Goal: Task Accomplishment & Management: Manage account settings

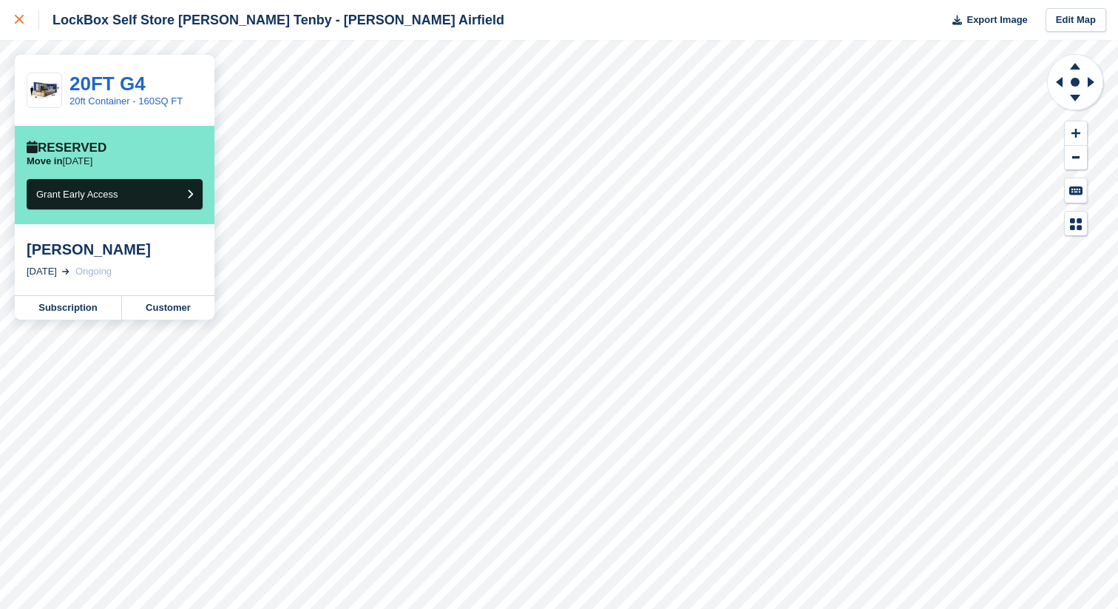
click at [20, 14] on div at bounding box center [27, 20] width 24 height 18
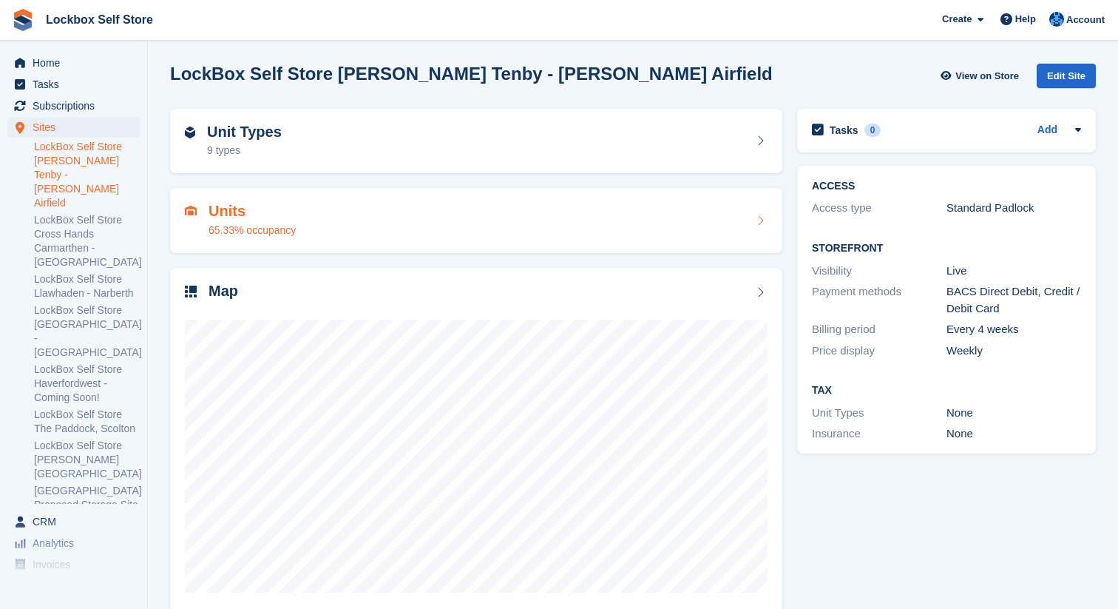
click at [348, 206] on div "Units 65.33% occupancy" at bounding box center [476, 221] width 583 height 36
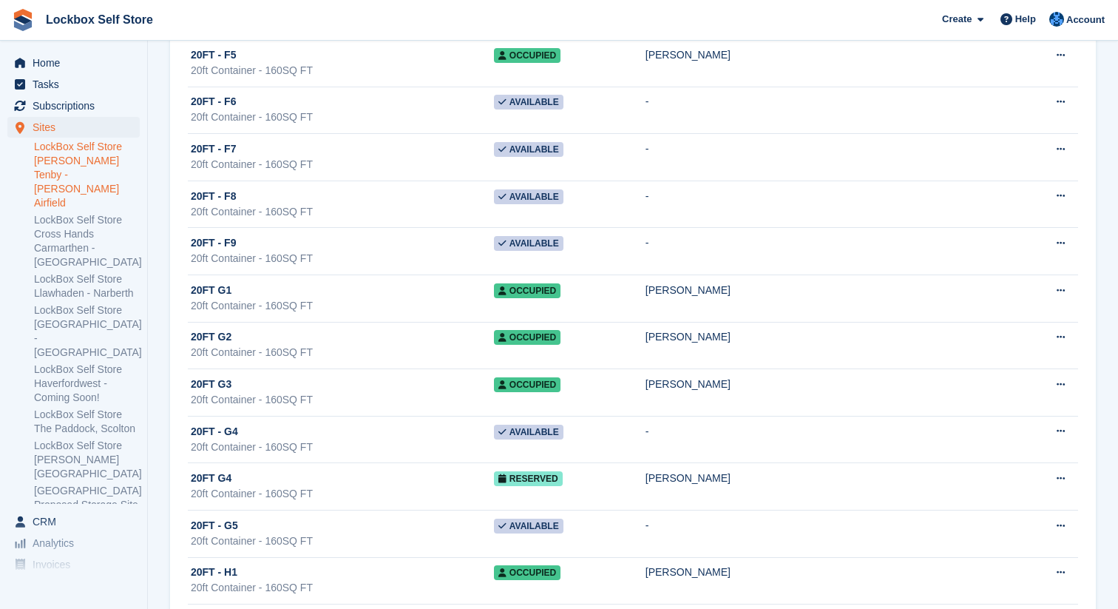
scroll to position [1850, 0]
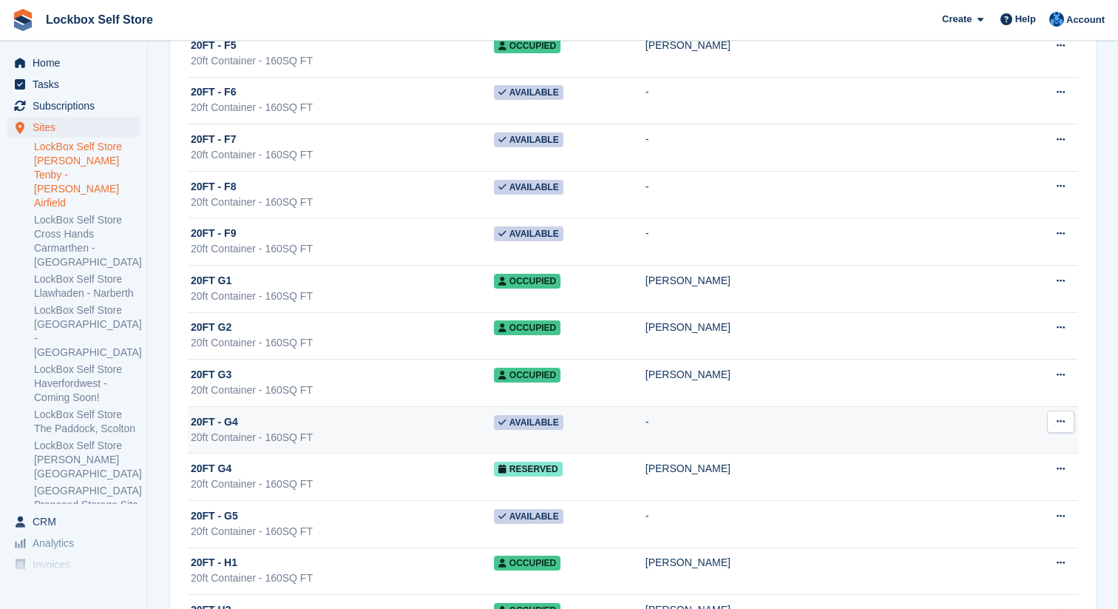
click at [494, 438] on div "20ft Container - 160SQ FT" at bounding box center [342, 438] width 303 height 16
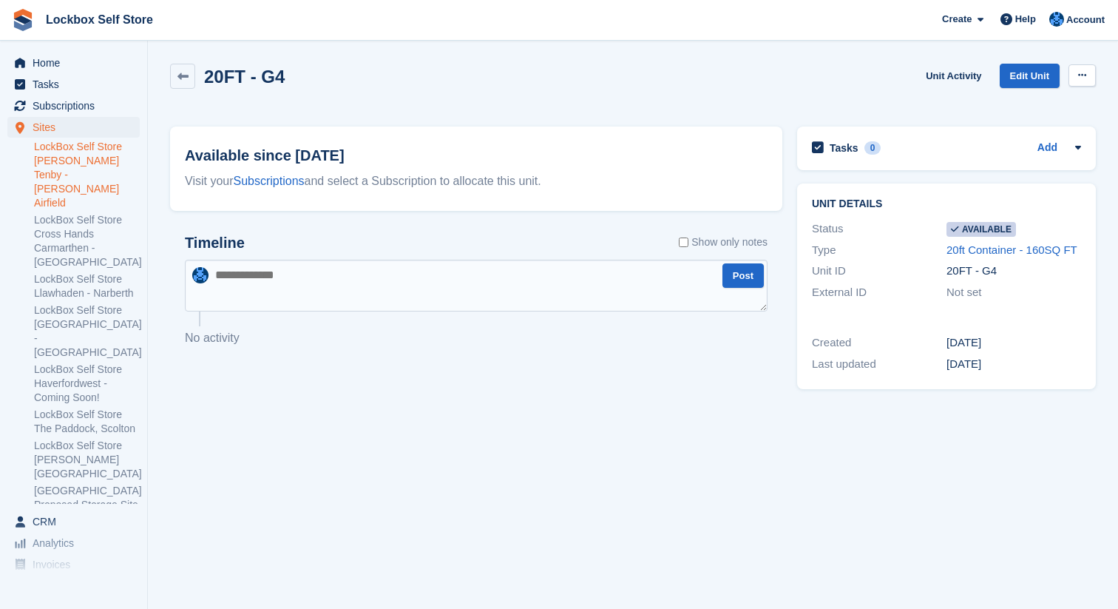
click at [1081, 73] on icon at bounding box center [1082, 75] width 8 height 10
click at [174, 72] on link at bounding box center [182, 76] width 25 height 25
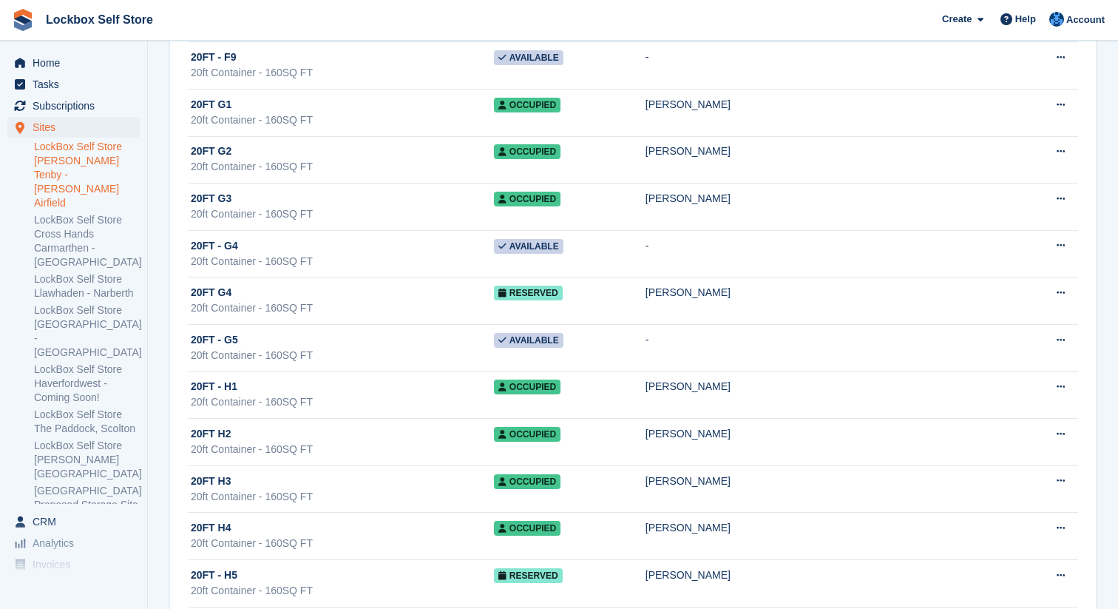
scroll to position [2043, 0]
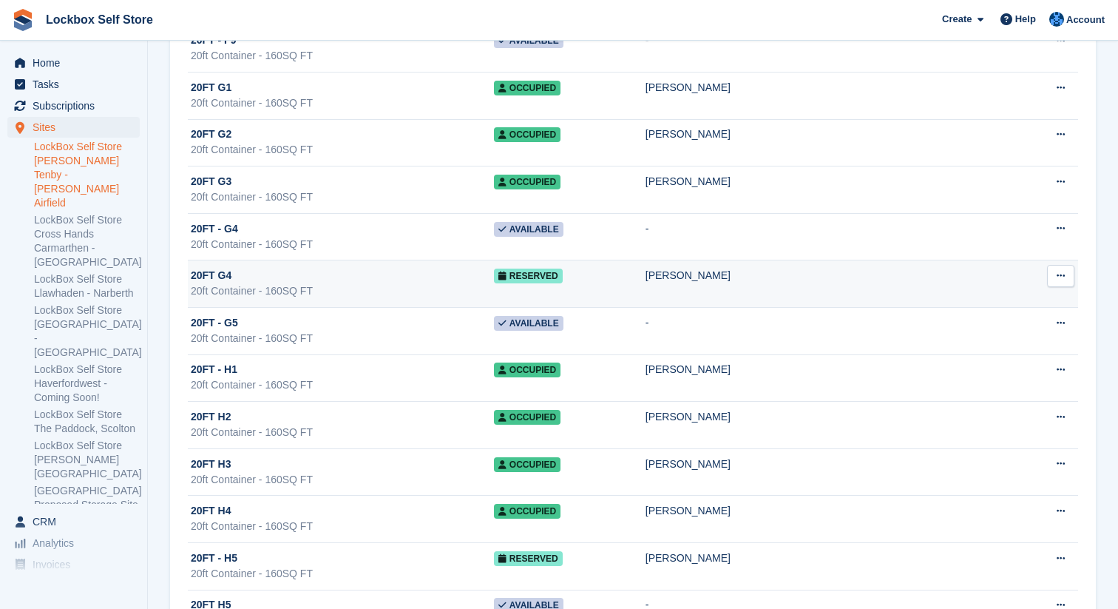
click at [635, 287] on td "Reserved" at bounding box center [570, 283] width 152 height 47
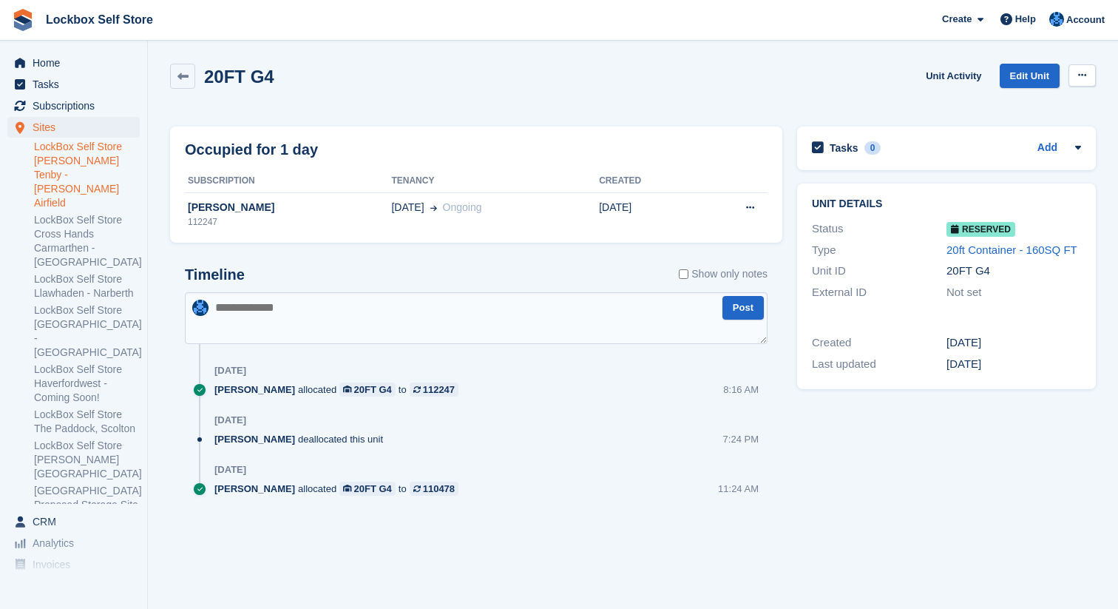
click at [1088, 73] on button at bounding box center [1082, 75] width 27 height 22
click at [1037, 137] on p "Deallocate" at bounding box center [1025, 135] width 129 height 19
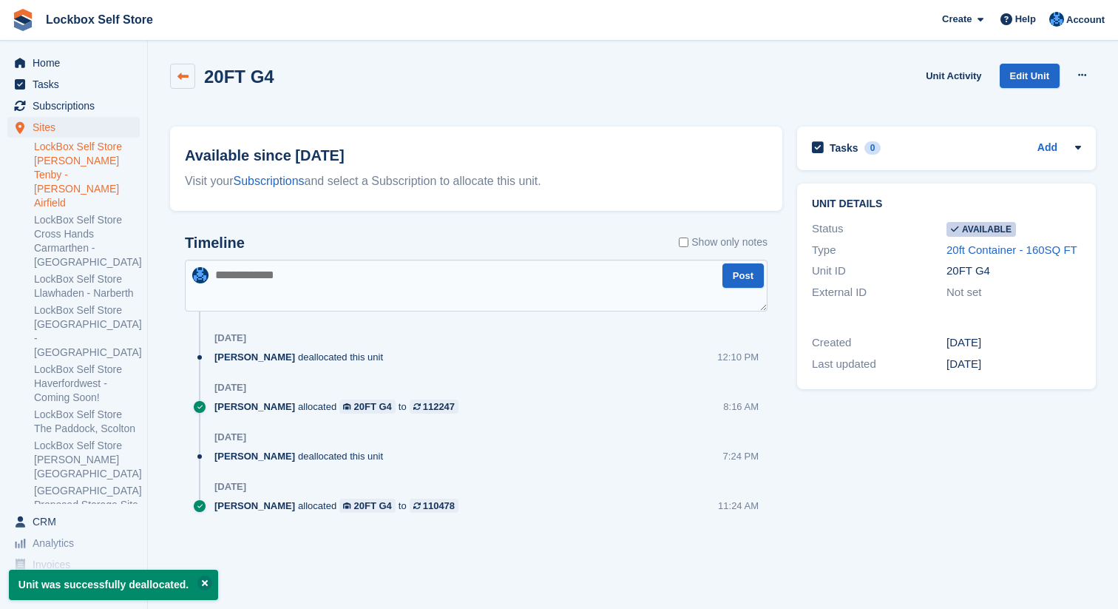
click at [191, 75] on link at bounding box center [182, 76] width 25 height 25
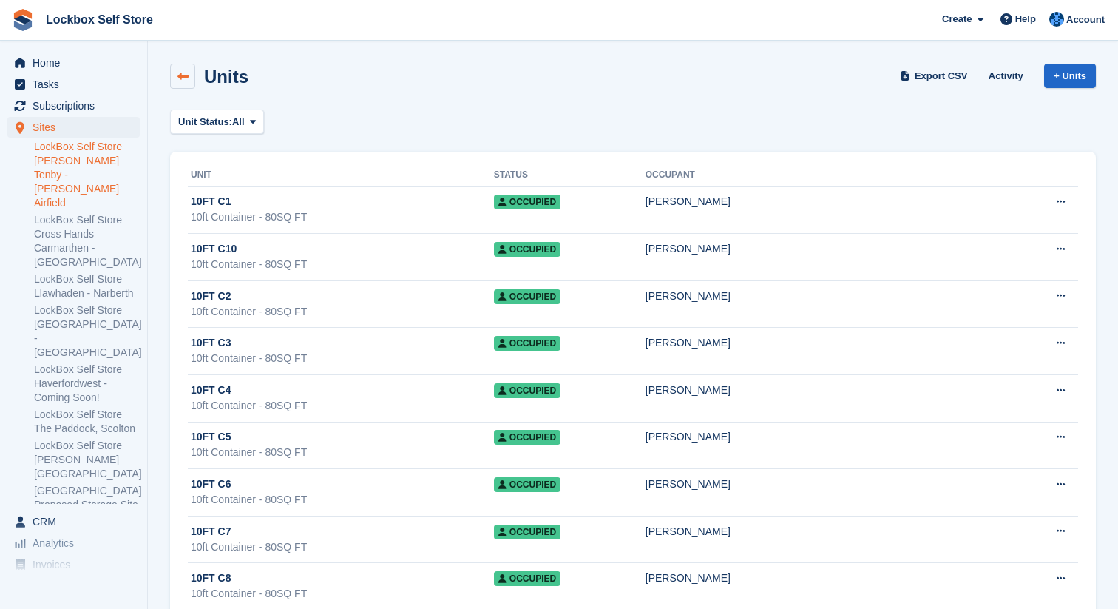
click at [185, 82] on link at bounding box center [182, 76] width 25 height 25
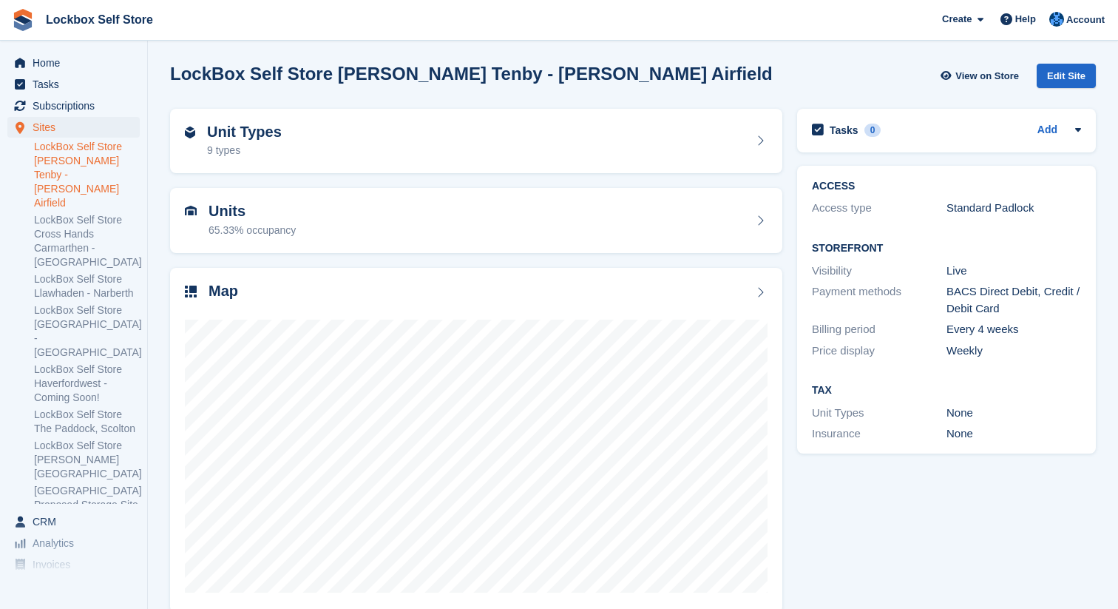
click at [108, 154] on link "LockBox Self Store [PERSON_NAME] Tenby - [PERSON_NAME] Airfield" at bounding box center [87, 175] width 106 height 70
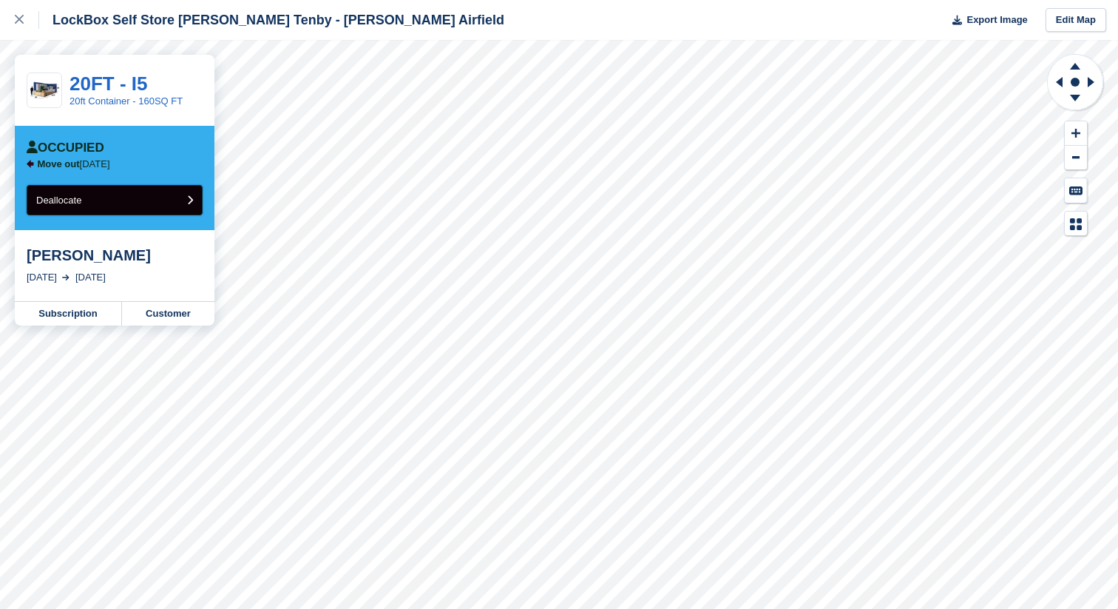
click at [80, 200] on span "Deallocate" at bounding box center [58, 200] width 45 height 11
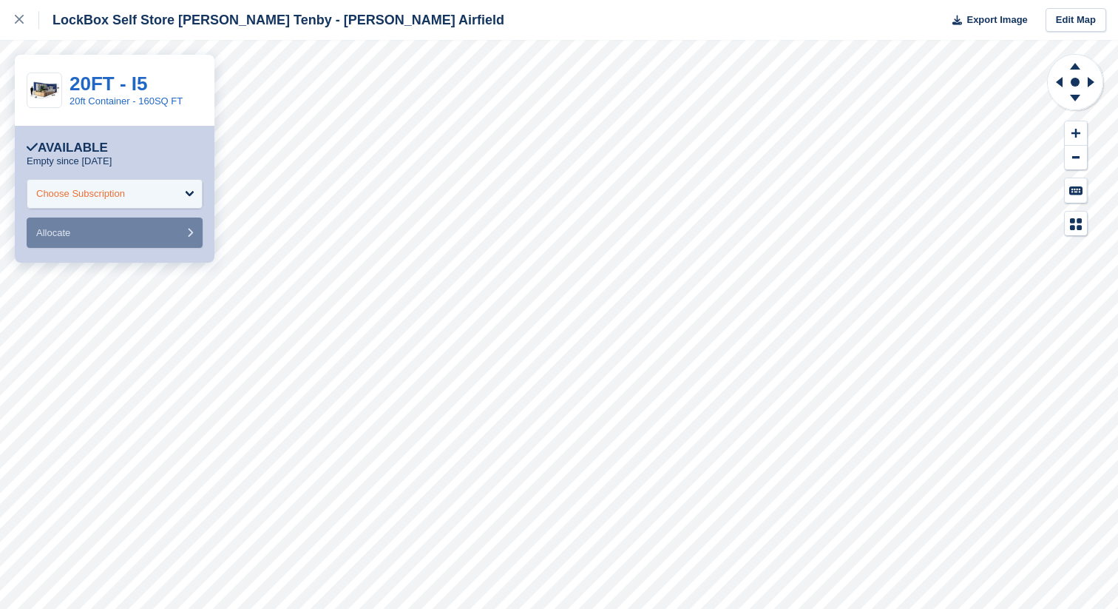
click at [125, 190] on div "Choose Subscription" at bounding box center [80, 193] width 89 height 15
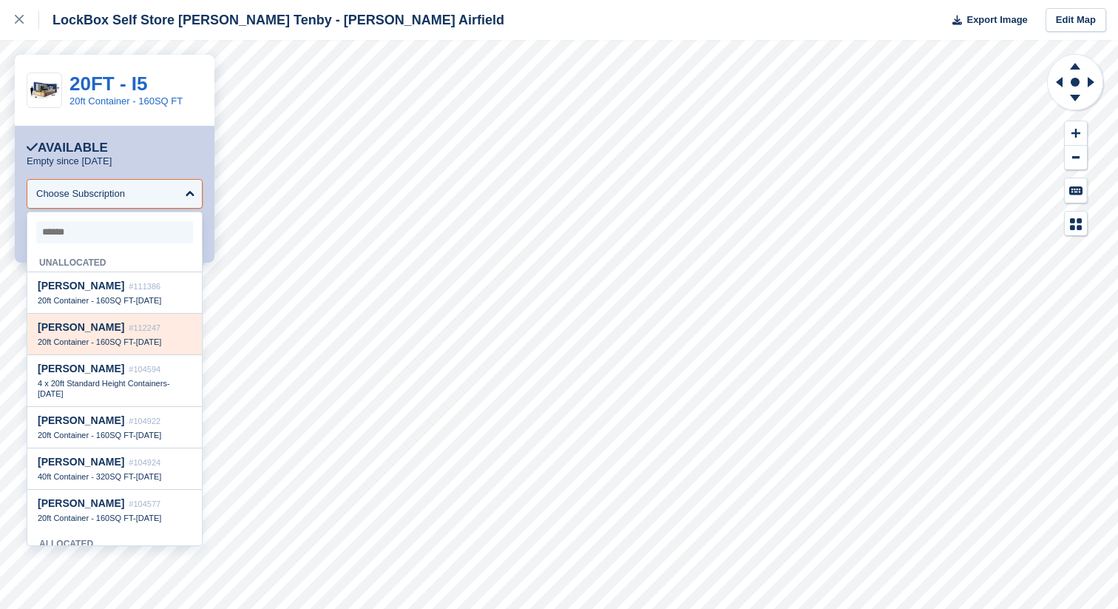
click at [129, 331] on span "#112247" at bounding box center [145, 327] width 32 height 9
select select "******"
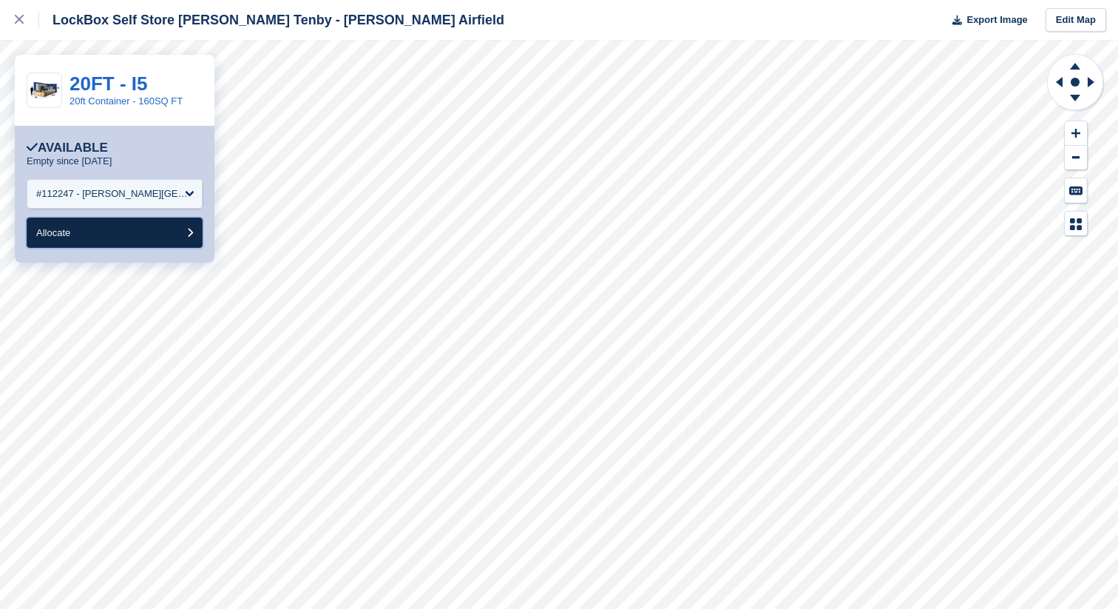
click at [113, 229] on button "Allocate" at bounding box center [115, 232] width 176 height 30
